Goal: Task Accomplishment & Management: Use online tool/utility

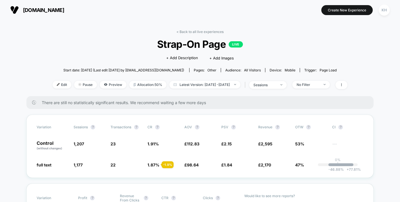
click at [42, 10] on span "[DOMAIN_NAME]" at bounding box center [43, 10] width 41 height 6
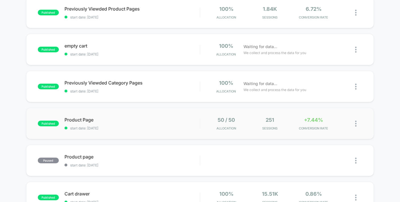
scroll to position [77, 0]
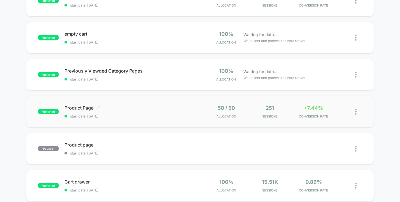
click at [134, 116] on span "start date: [DATE]" at bounding box center [133, 116] width 136 height 4
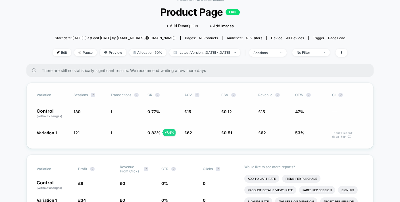
scroll to position [24, 0]
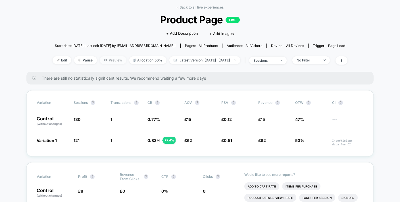
click at [102, 59] on span "Preview" at bounding box center [113, 60] width 27 height 8
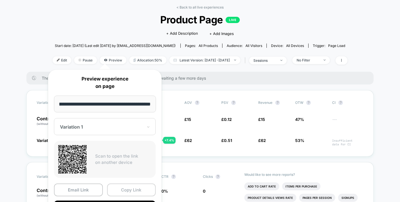
scroll to position [0, 0]
click at [134, 189] on button "Copy Link" at bounding box center [131, 189] width 49 height 13
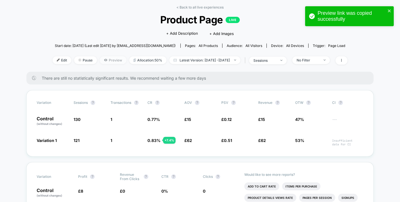
click at [107, 61] on span "Preview" at bounding box center [113, 60] width 27 height 8
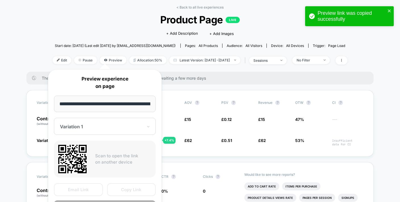
scroll to position [0, 37]
